Goal: Transaction & Acquisition: Book appointment/travel/reservation

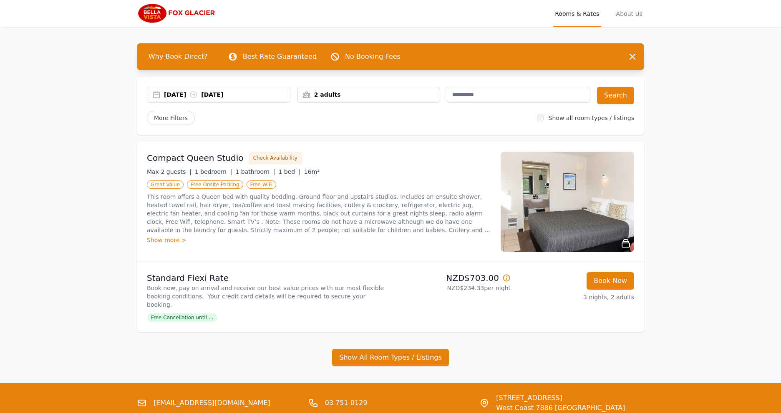
click at [190, 314] on span "Free Cancellation until ..." at bounding box center [182, 318] width 71 height 8
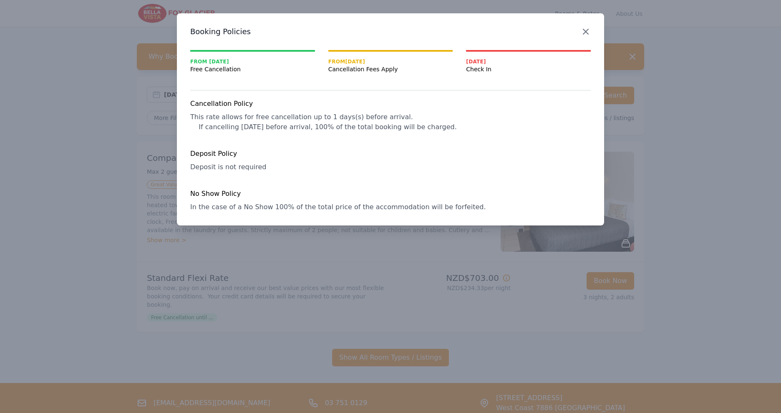
click at [585, 30] on icon "button" at bounding box center [586, 32] width 10 height 10
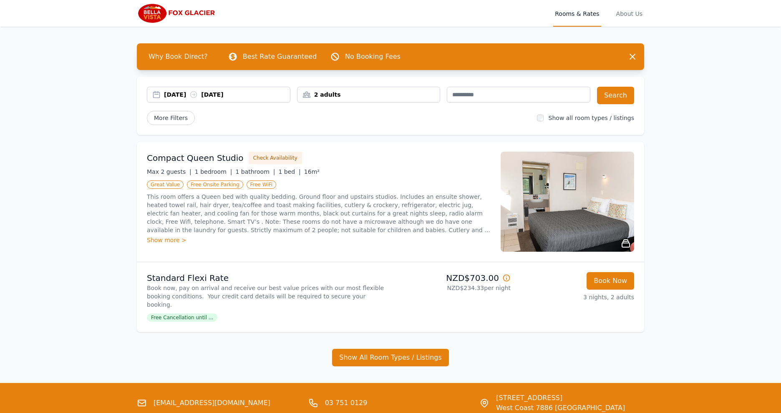
click at [161, 240] on div "Show more >" at bounding box center [319, 240] width 344 height 8
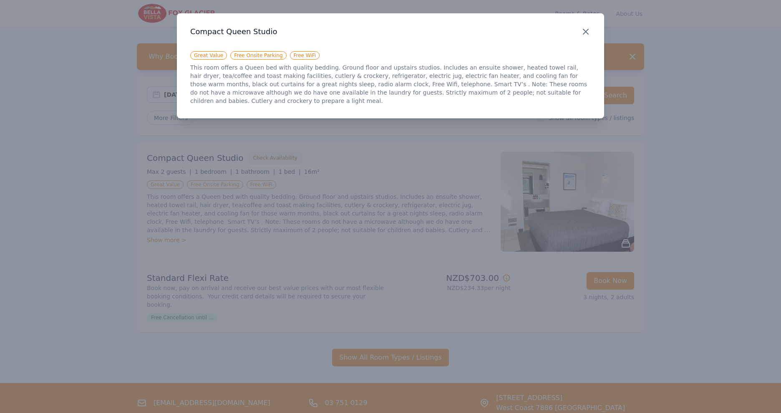
click at [584, 32] on icon "button" at bounding box center [586, 32] width 10 height 10
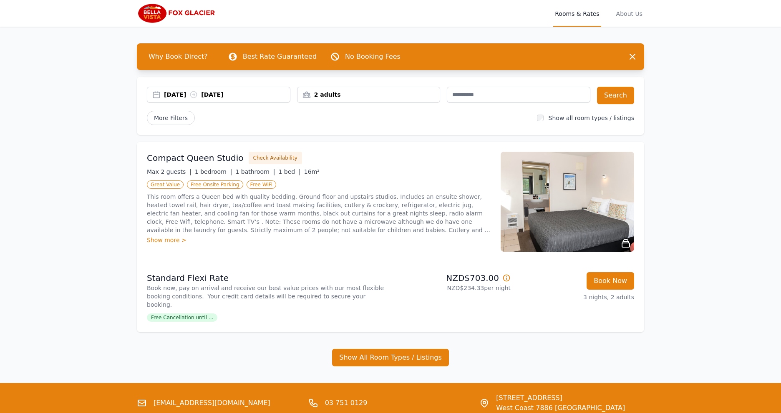
click at [569, 202] on img at bounding box center [568, 202] width 134 height 100
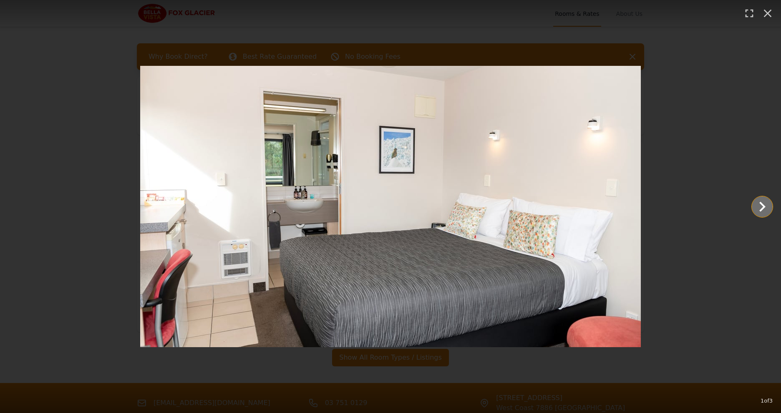
click at [763, 207] on icon "Show slide 2 of 3" at bounding box center [762, 207] width 20 height 20
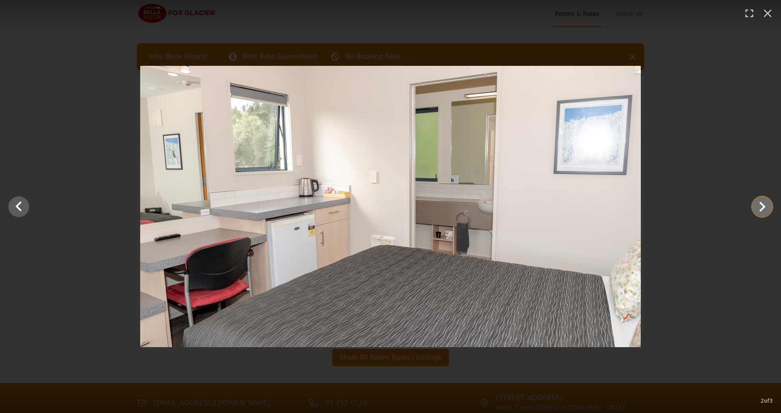
click at [763, 207] on icon "Show slide 3 of 3" at bounding box center [762, 207] width 20 height 20
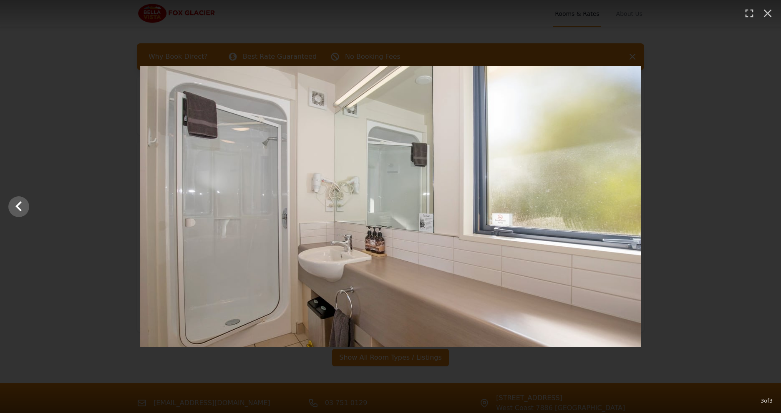
click at [763, 207] on div at bounding box center [390, 207] width 781 height 282
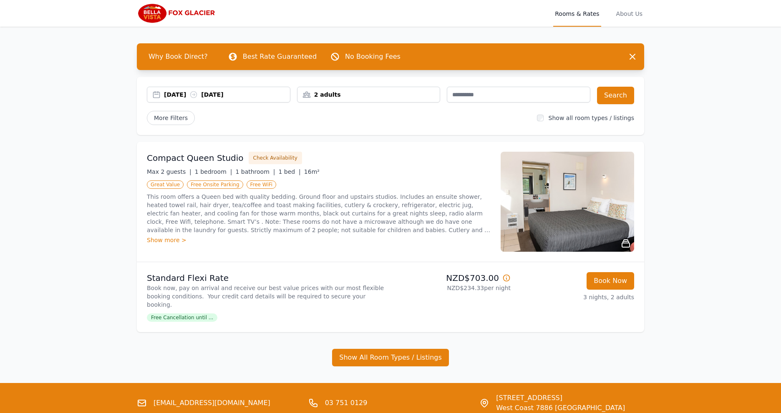
click at [577, 205] on img at bounding box center [568, 202] width 134 height 100
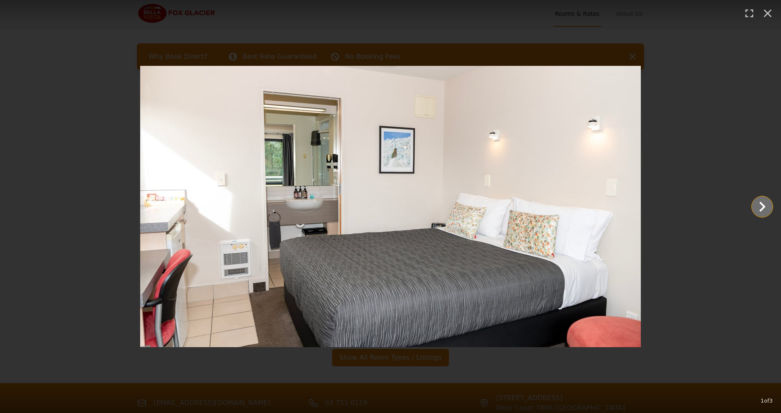
click at [766, 207] on icon "Show slide 2 of 3" at bounding box center [762, 207] width 20 height 20
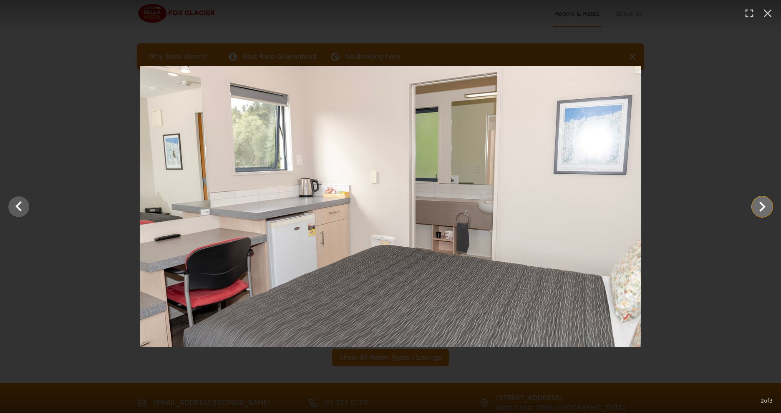
click at [766, 207] on icon "Show slide 3 of 3" at bounding box center [762, 207] width 20 height 20
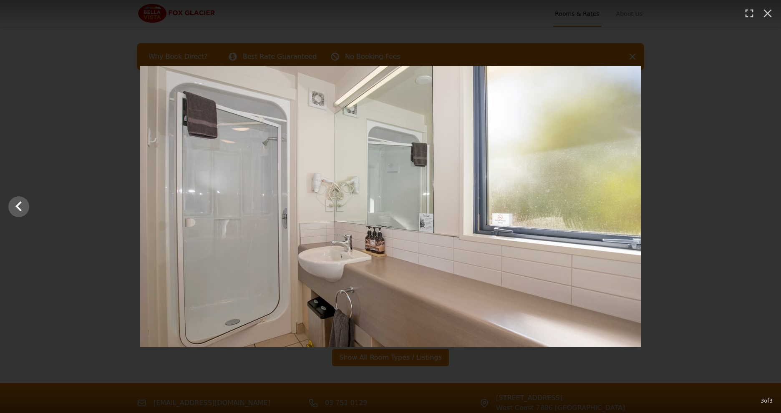
click at [766, 207] on div at bounding box center [390, 207] width 781 height 282
